Goal: Browse casually: Explore the website without a specific task or goal

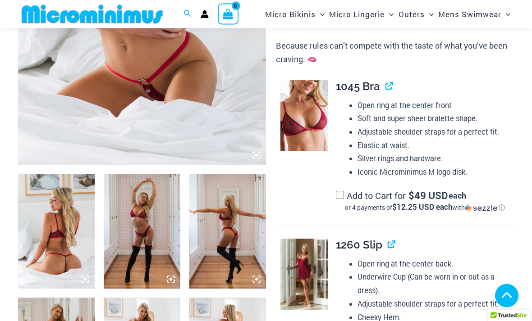
scroll to position [257, 0]
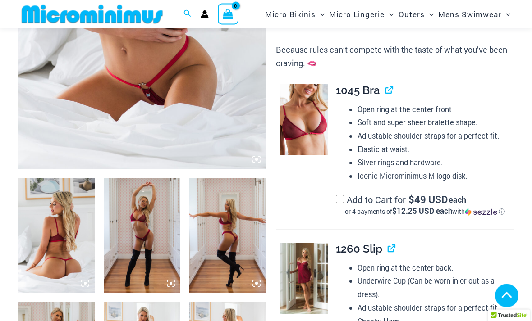
click at [67, 220] on img at bounding box center [56, 235] width 77 height 115
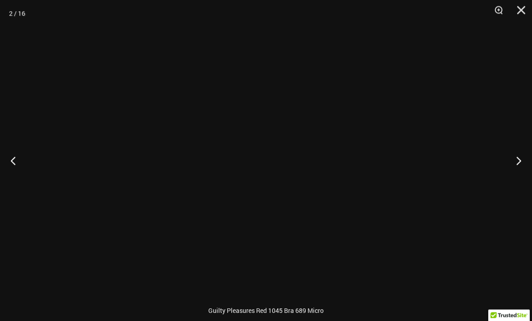
scroll to position [258, 0]
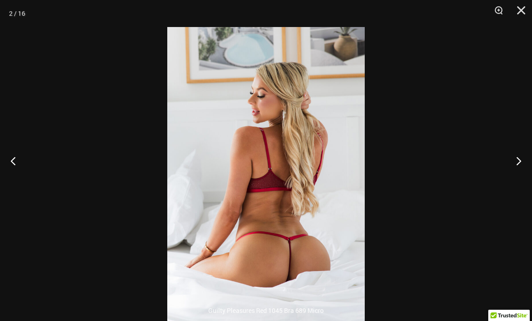
click at [494, 6] on button "Zoom" at bounding box center [495, 13] width 23 height 27
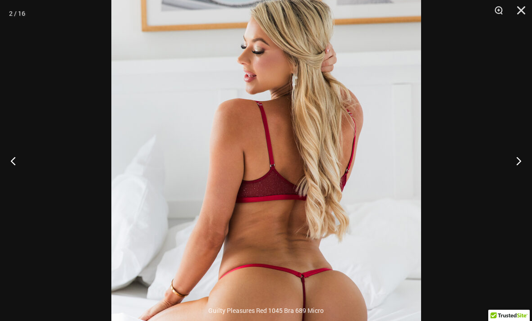
click at [518, 175] on button "Next" at bounding box center [515, 160] width 34 height 45
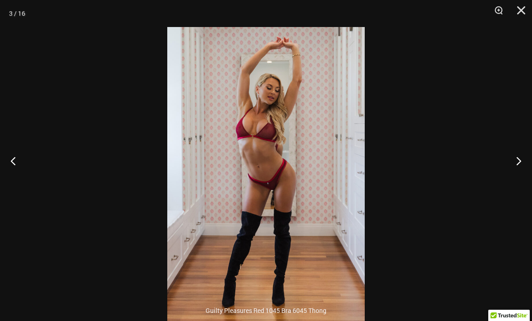
click at [498, 5] on button "Zoom" at bounding box center [495, 13] width 23 height 27
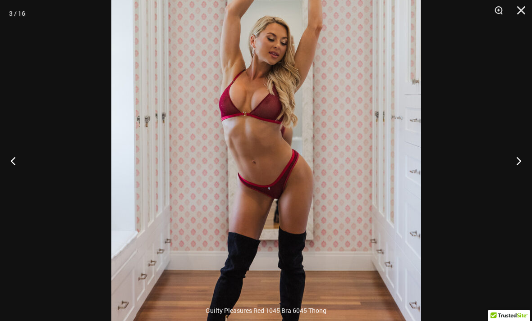
click at [515, 164] on button "Next" at bounding box center [515, 160] width 34 height 45
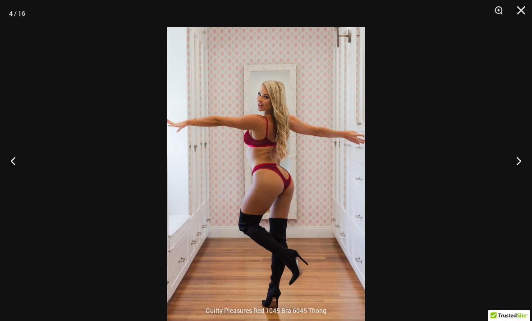
click at [517, 174] on button "Next" at bounding box center [515, 160] width 34 height 45
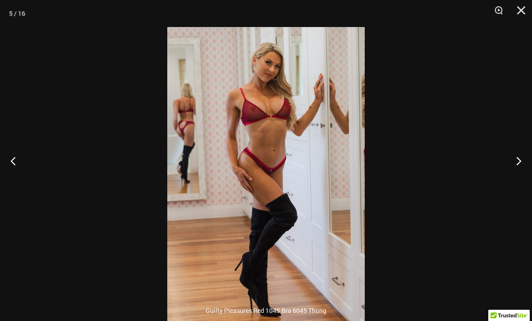
click at [520, 176] on button "Next" at bounding box center [515, 160] width 34 height 45
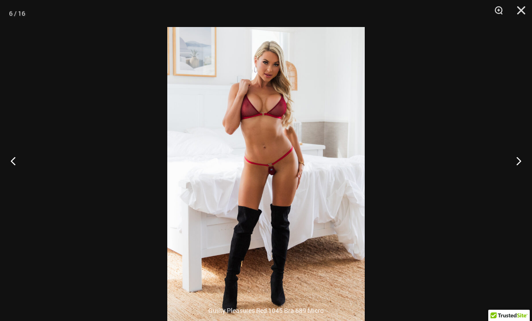
click at [502, 13] on button "Zoom" at bounding box center [495, 13] width 23 height 27
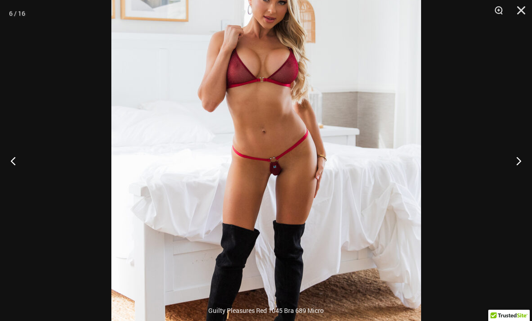
click at [515, 183] on button "Next" at bounding box center [515, 160] width 34 height 45
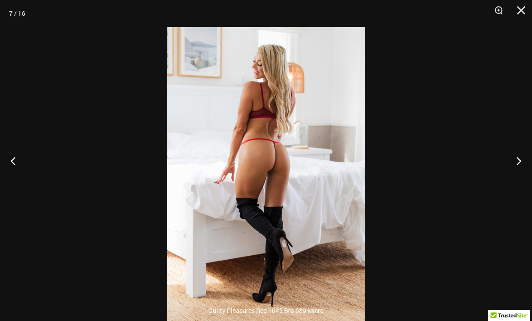
click at [518, 177] on button "Next" at bounding box center [515, 160] width 34 height 45
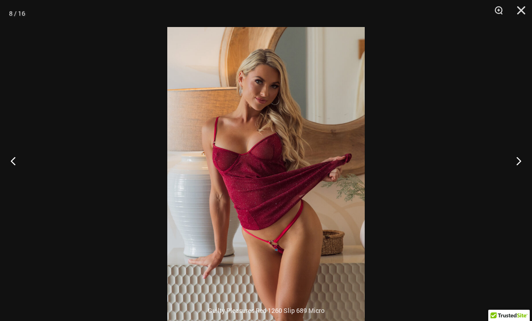
click at [518, 181] on button "Next" at bounding box center [515, 160] width 34 height 45
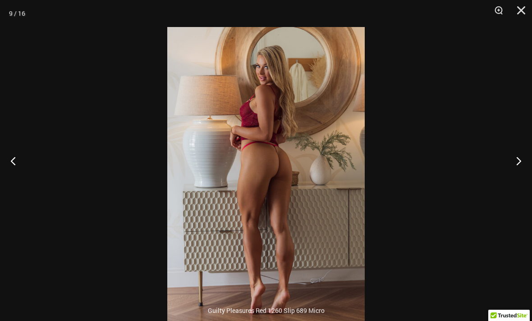
click at [18, 173] on button "Previous" at bounding box center [17, 160] width 34 height 45
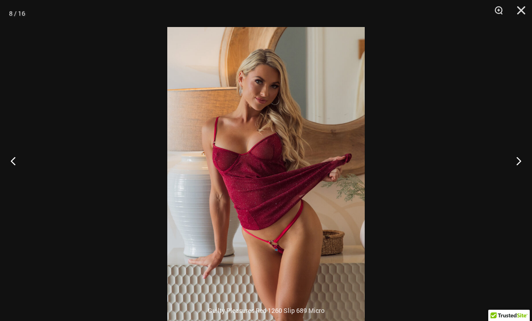
click at [517, 179] on button "Next" at bounding box center [515, 160] width 34 height 45
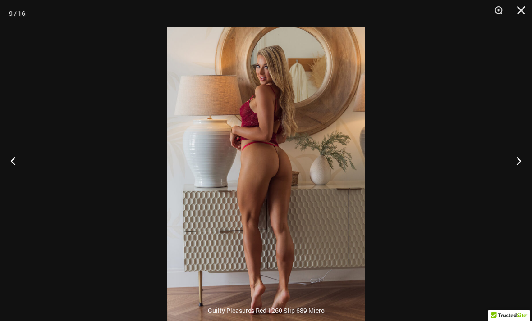
click at [514, 178] on button "Next" at bounding box center [515, 160] width 34 height 45
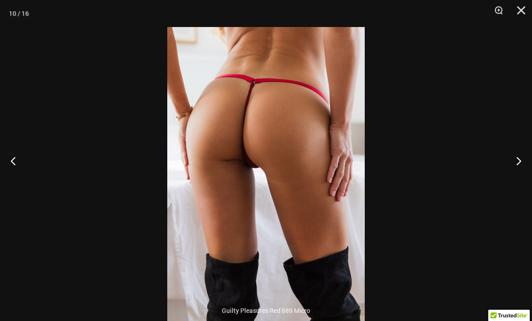
click at [513, 183] on button "Next" at bounding box center [515, 160] width 34 height 45
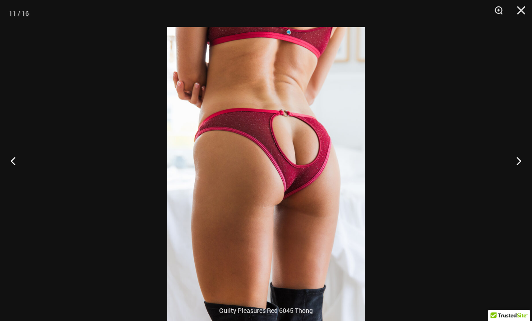
click at [515, 183] on button "Next" at bounding box center [515, 160] width 34 height 45
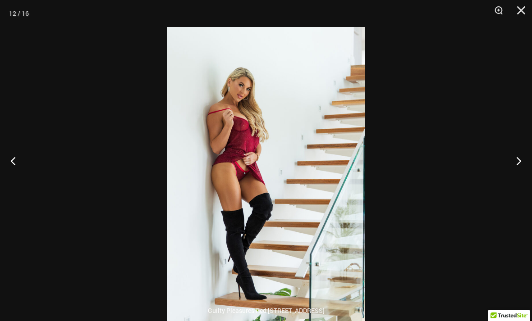
click at [517, 183] on button "Next" at bounding box center [515, 160] width 34 height 45
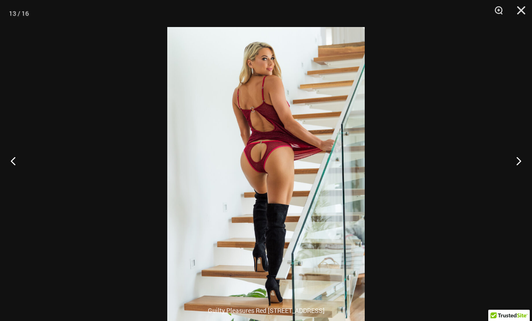
click at [516, 183] on button "Next" at bounding box center [515, 160] width 34 height 45
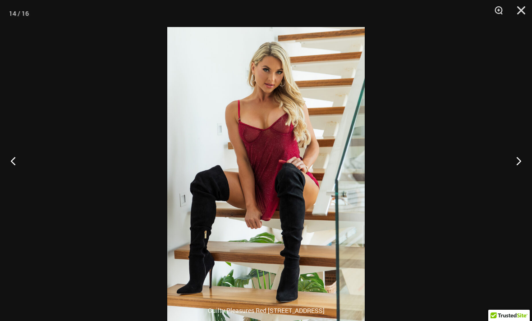
click at [515, 183] on button "Next" at bounding box center [515, 160] width 34 height 45
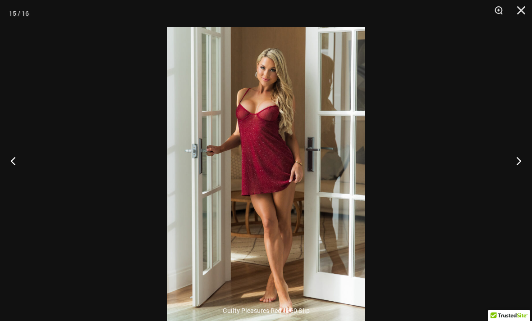
click at [521, 8] on button "Close" at bounding box center [518, 13] width 23 height 27
